Goal: Information Seeking & Learning: Learn about a topic

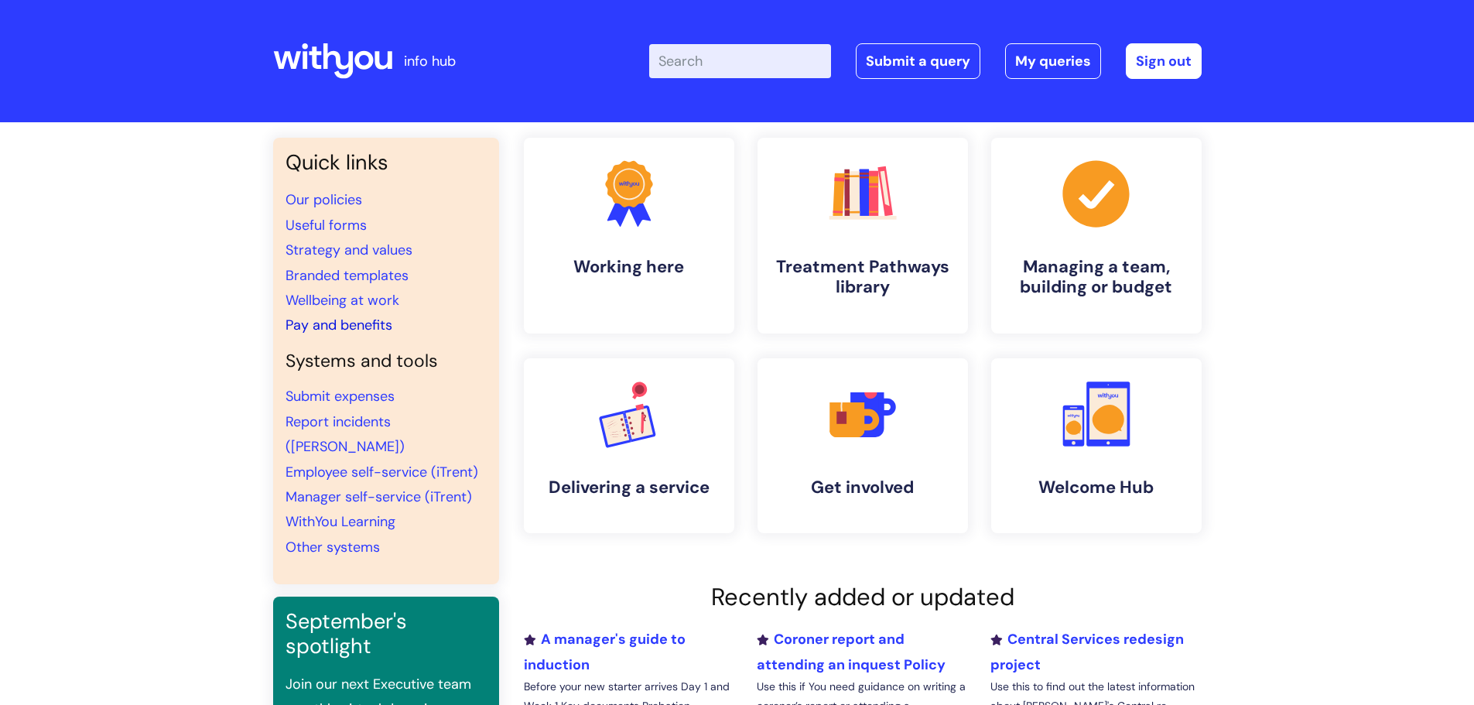
click at [332, 325] on link "Pay and benefits" at bounding box center [339, 325] width 107 height 19
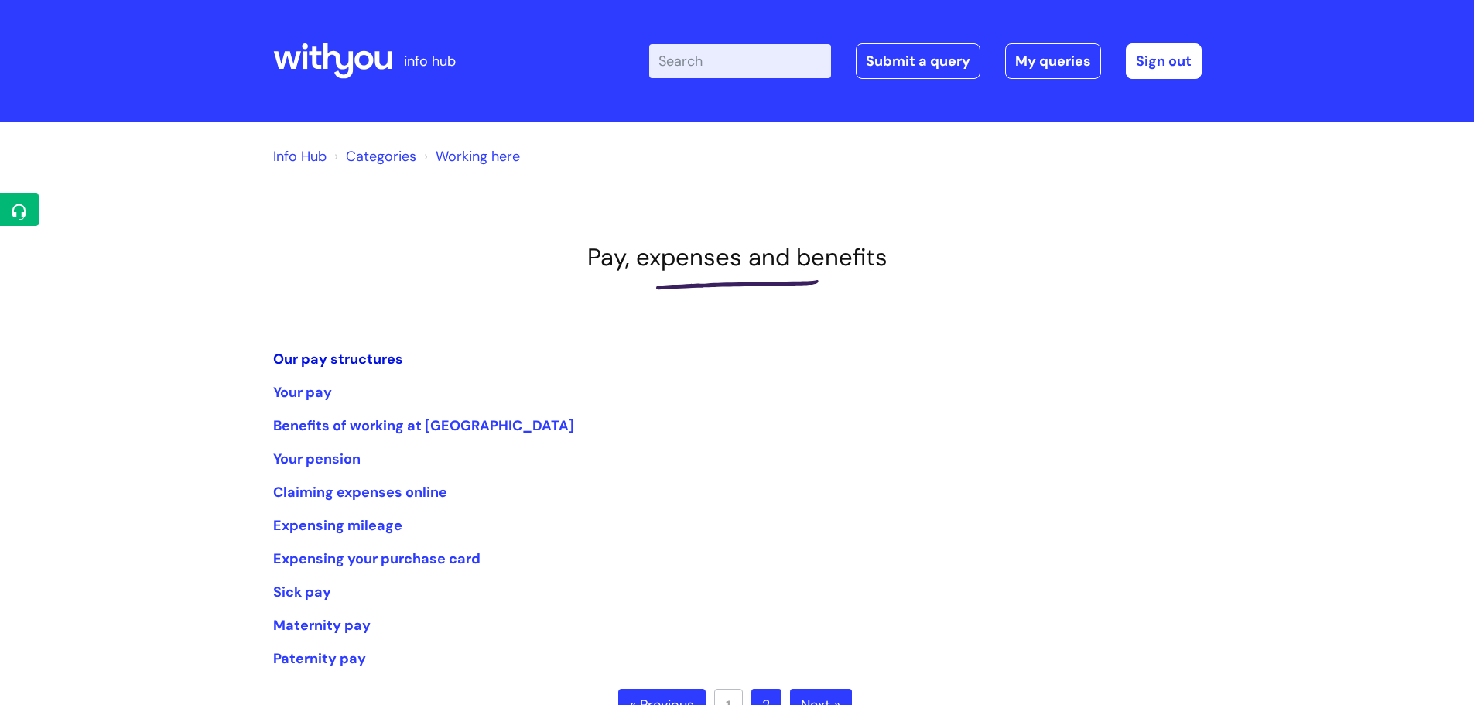
click at [361, 357] on link "Our pay structures" at bounding box center [338, 359] width 130 height 19
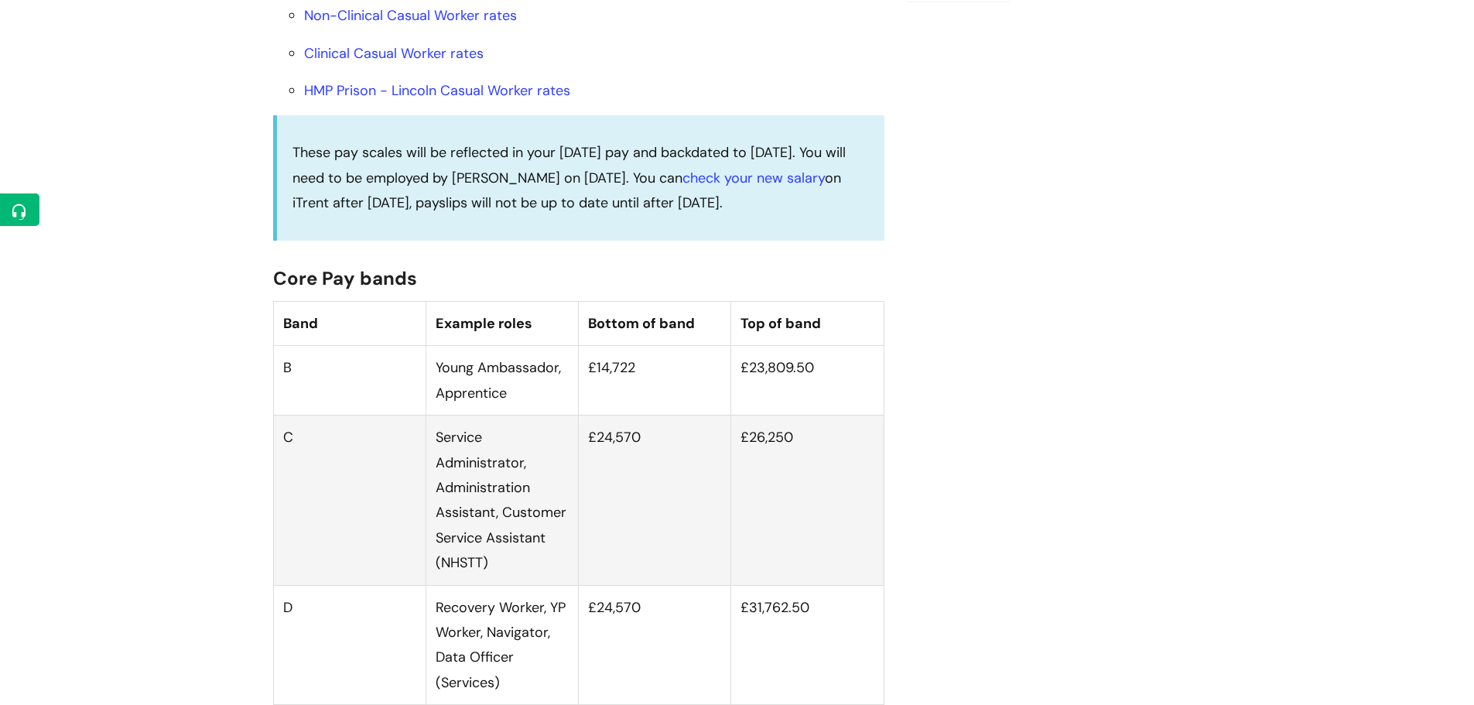
scroll to position [851, 0]
